Goal: Task Accomplishment & Management: Use online tool/utility

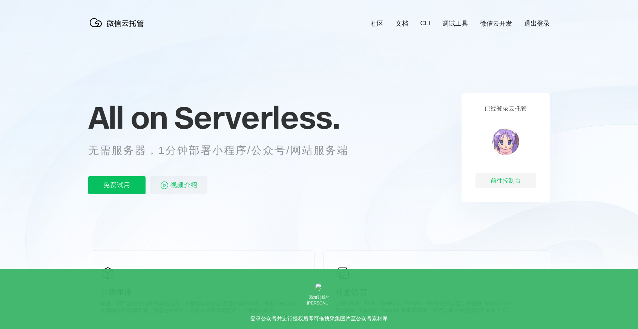
scroll to position [0, 1341]
click at [497, 184] on div "前往控制台" at bounding box center [506, 180] width 60 height 15
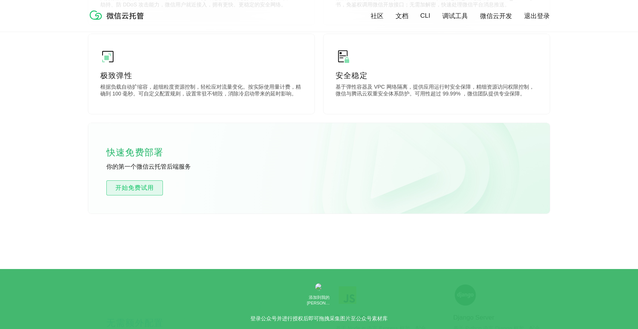
scroll to position [453, 0]
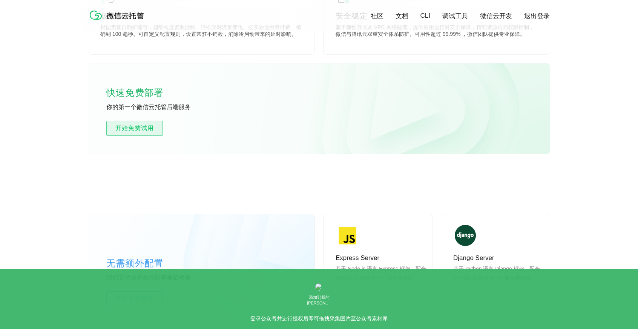
click at [149, 131] on span "开始免费试用" at bounding box center [135, 128] width 56 height 9
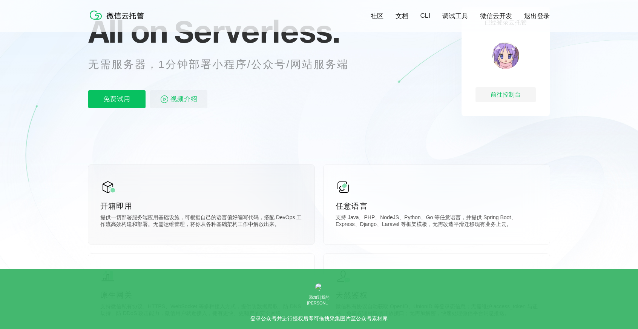
scroll to position [75, 0]
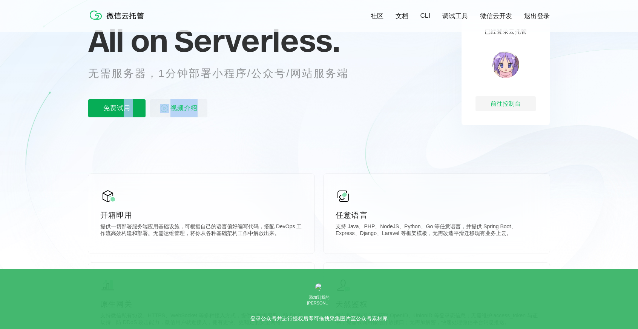
drag, startPoint x: 124, startPoint y: 105, endPoint x: 143, endPoint y: 106, distance: 18.9
click at [216, 98] on div "All on Serverless. 无需服务器，1分钟部署小程序/公众号/网站服务端 免费试用 视频介绍" at bounding box center [227, 70] width 279 height 109
click at [115, 110] on p "免费试用" at bounding box center [116, 108] width 57 height 18
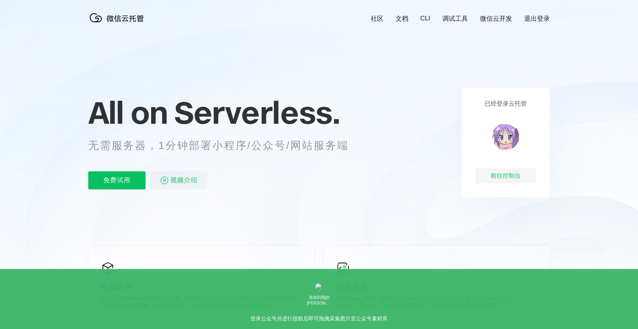
scroll to position [0, 0]
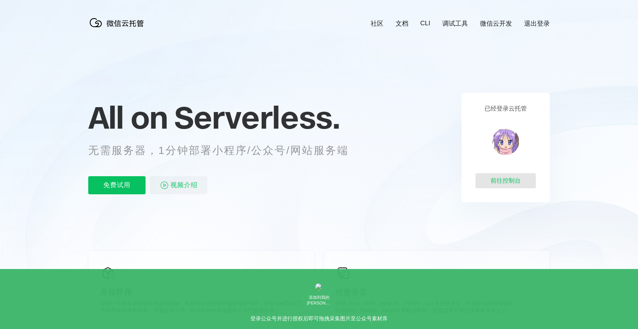
click at [486, 180] on div "前往控制台" at bounding box center [506, 180] width 60 height 15
click at [402, 23] on link "文档" at bounding box center [402, 23] width 13 height 9
click at [430, 27] on link "CLI" at bounding box center [426, 24] width 10 height 8
